Goal: Task Accomplishment & Management: Complete application form

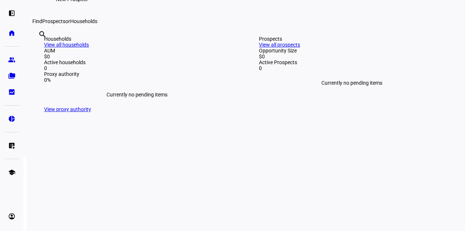
scroll to position [110, 0]
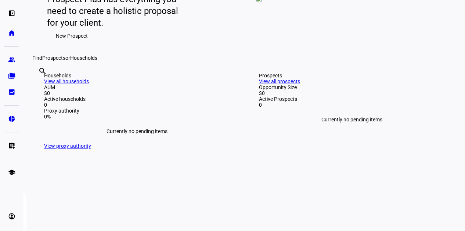
click at [69, 43] on span "New Prospect" at bounding box center [72, 36] width 32 height 15
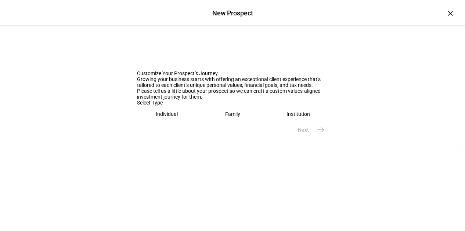
click at [162, 123] on eth-mega-radio-button "Individual" at bounding box center [167, 114] width 60 height 17
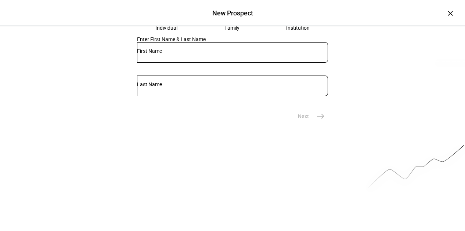
scroll to position [110, 0]
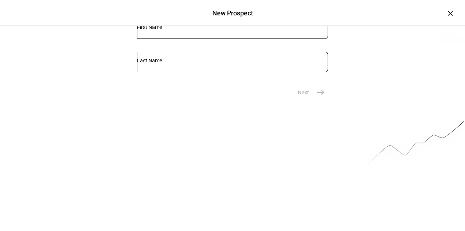
click at [199, 30] on input "text" at bounding box center [232, 27] width 191 height 6
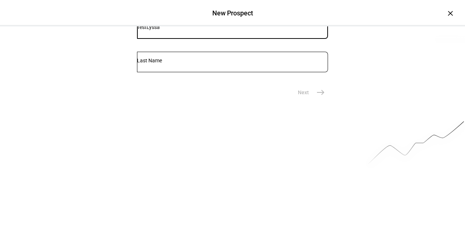
type input "TestLyssa"
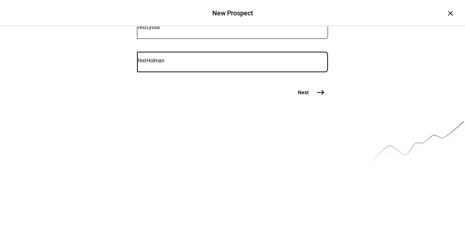
type input "TestHolman"
click at [315, 100] on span "east" at bounding box center [320, 92] width 15 height 15
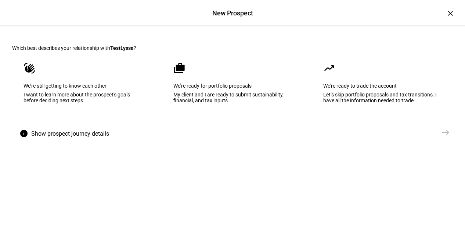
scroll to position [37, 0]
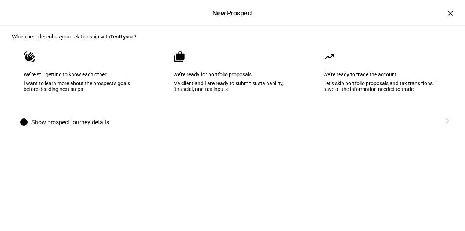
click at [83, 92] on div "I want to learn more about the prospect's goals before deciding next steps" at bounding box center [82, 86] width 118 height 12
click at [414, 125] on span "Send VME" at bounding box center [421, 120] width 23 height 7
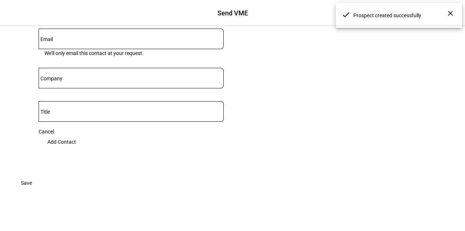
scroll to position [147, 0]
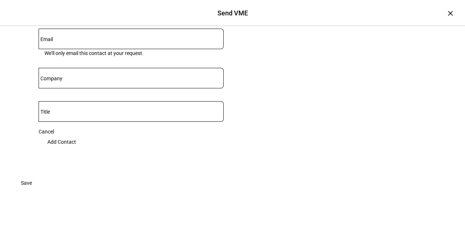
click at [72, 49] on div at bounding box center [131, 39] width 185 height 21
click at [76, 149] on span "Add Contact" at bounding box center [61, 142] width 29 height 15
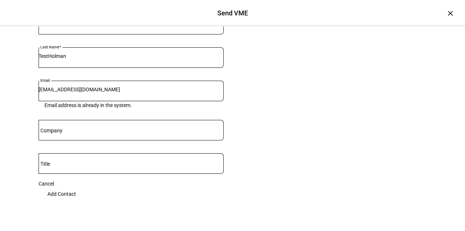
scroll to position [73, 0]
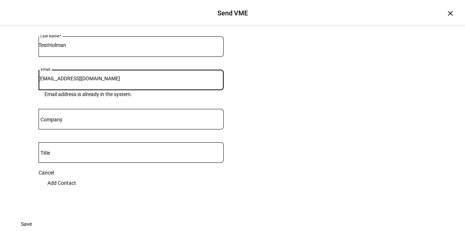
drag, startPoint x: 112, startPoint y: 139, endPoint x: 54, endPoint y: 142, distance: 58.0
click at [35, 142] on eth-form-card "First Name TestLyssa Last Name TestHolman Email [EMAIL_ADDRESS][DOMAIN_NAME] Em…" at bounding box center [131, 96] width 203 height 205
type input "[EMAIL_ADDRESS][DOMAIN_NAME]"
click at [279, 152] on eth-form-card "Understand your clients’ values The Values Mapping Exercise (VME) is a short qu…" at bounding box center [232, 85] width 440 height 264
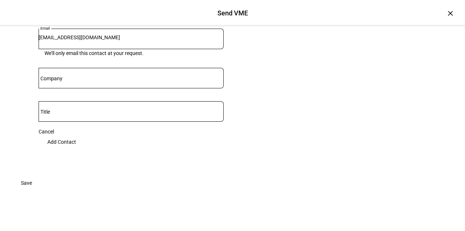
scroll to position [183, 0]
click at [76, 135] on span "Add Contact" at bounding box center [61, 142] width 29 height 15
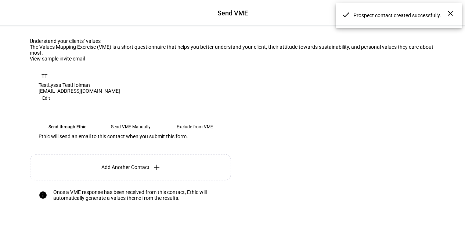
scroll to position [5, 0]
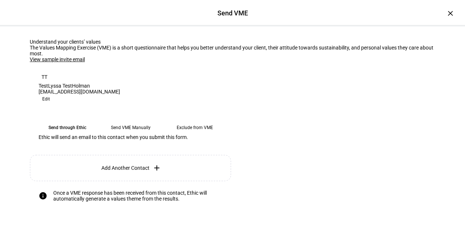
click at [67, 134] on eth-mega-radio-button "Send through Ethic" at bounding box center [67, 127] width 57 height 13
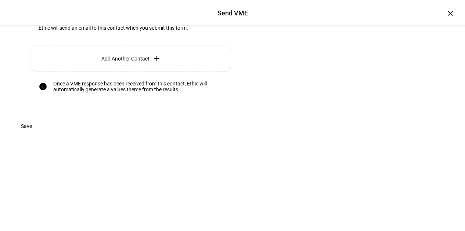
scroll to position [152, 0]
click at [32, 134] on span "Save" at bounding box center [26, 126] width 11 height 15
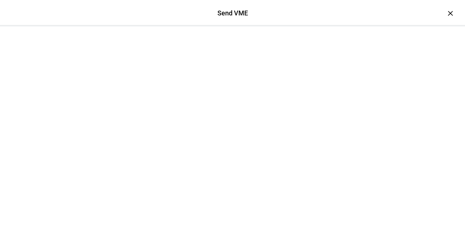
scroll to position [114, 0]
